Goal: Connect with others: Establish contact or relationships with other users

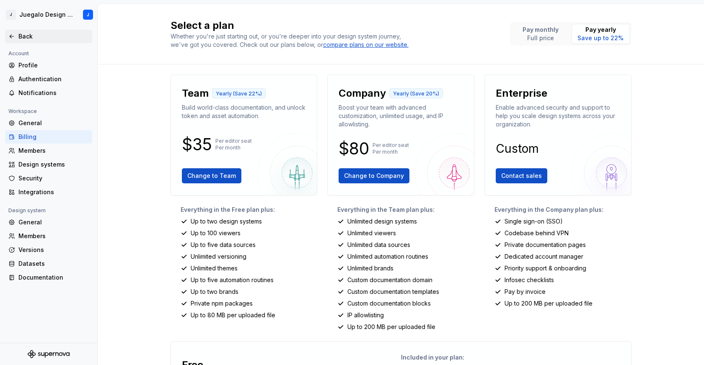
click at [21, 31] on div "Back" at bounding box center [48, 36] width 87 height 13
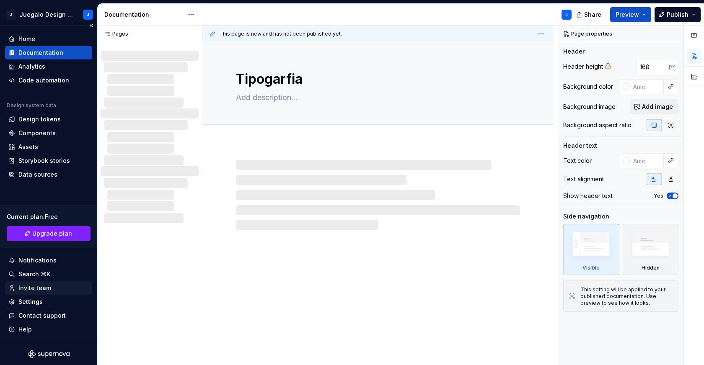
click at [34, 288] on div "Invite team" at bounding box center [34, 288] width 33 height 8
type textarea "*"
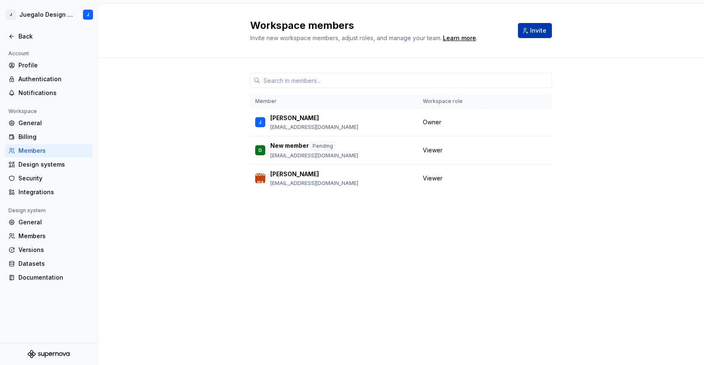
click at [536, 29] on span "Invite" at bounding box center [538, 30] width 16 height 8
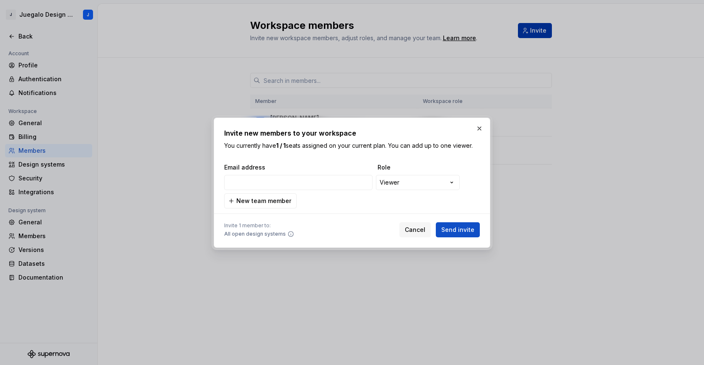
type input "[EMAIL_ADDRESS][DOMAIN_NAME]"
click at [459, 230] on span "Send invite" at bounding box center [457, 230] width 33 height 8
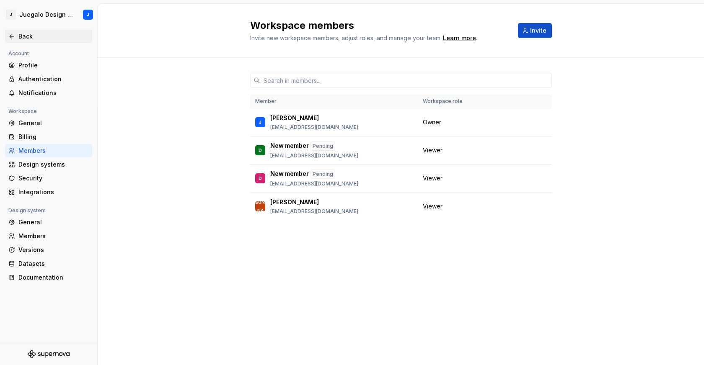
click at [15, 36] on div "Back" at bounding box center [48, 36] width 80 height 8
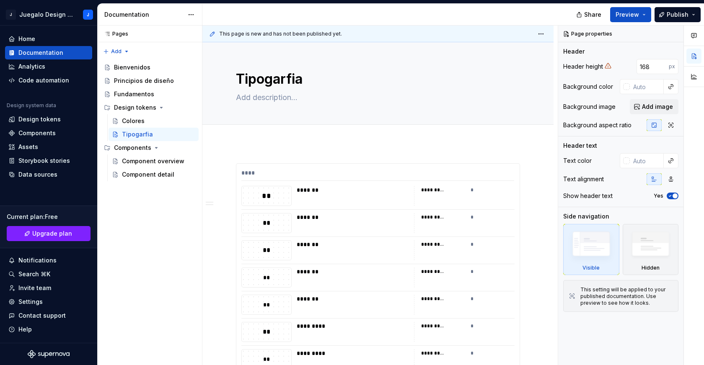
type textarea "*"
